Goal: Task Accomplishment & Management: Manage account settings

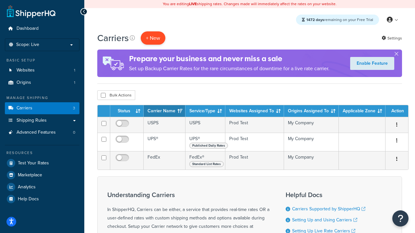
click at [153, 38] on button "+ New" at bounding box center [153, 37] width 25 height 13
click at [103, 96] on input "checkbox" at bounding box center [103, 95] width 5 height 5
checkbox input "true"
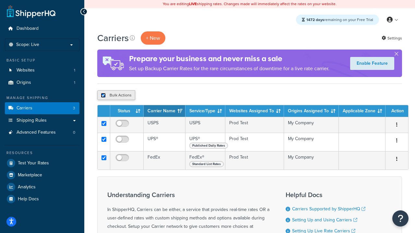
checkbox input "true"
click at [173, 96] on button "Delete" at bounding box center [173, 95] width 22 height 10
